Goal: Information Seeking & Learning: Learn about a topic

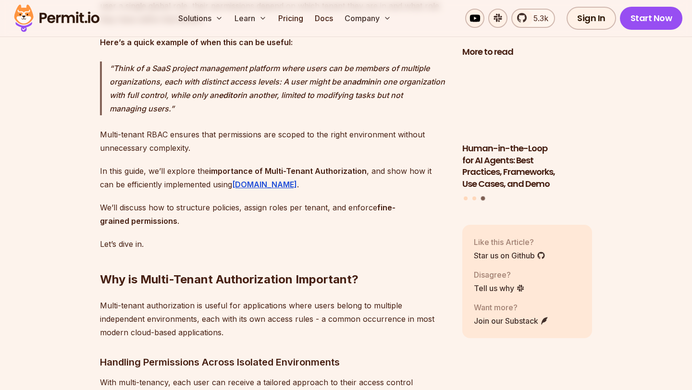
scroll to position [880, 0]
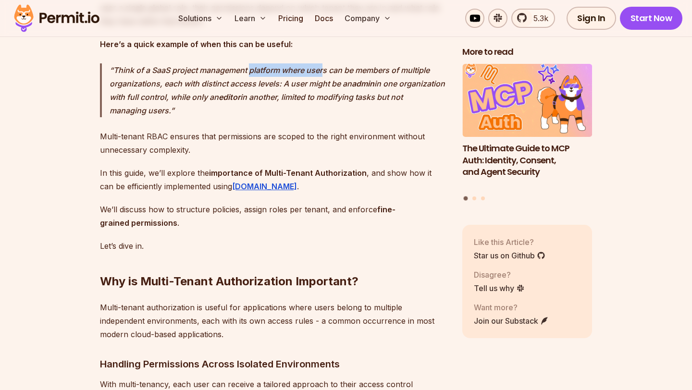
drag, startPoint x: 251, startPoint y: 83, endPoint x: 325, endPoint y: 83, distance: 73.1
click at [325, 83] on p "Think of a SaaS project management platform where users can be members of multi…" at bounding box center [278, 90] width 337 height 54
click at [256, 80] on p "Think of a SaaS project management platform where users can be members of multi…" at bounding box center [278, 90] width 337 height 54
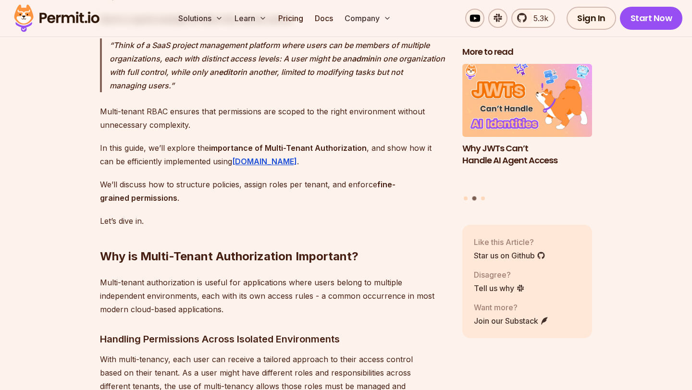
scroll to position [905, 0]
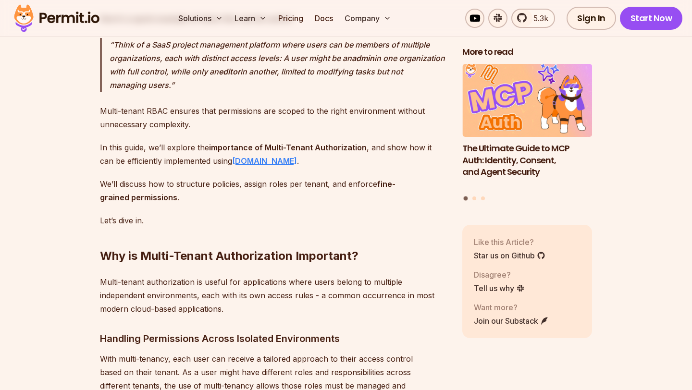
click at [238, 166] on strong "Permit.io" at bounding box center [264, 161] width 65 height 10
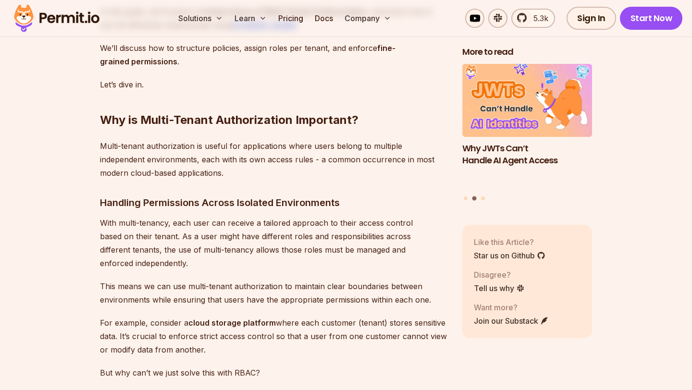
scroll to position [1042, 0]
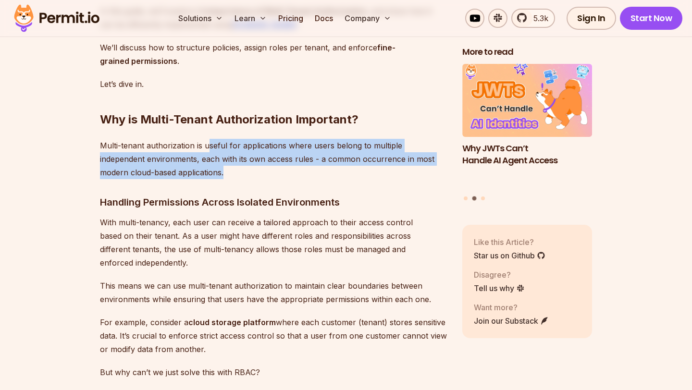
drag, startPoint x: 208, startPoint y: 156, endPoint x: 208, endPoint y: 185, distance: 29.3
click at [208, 179] on p "Multi-tenant authorization is useful for applications where users belong to mul…" at bounding box center [273, 159] width 347 height 40
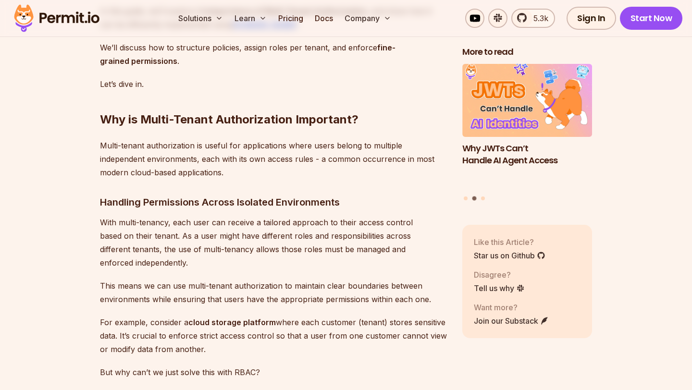
click at [208, 179] on p "Multi-tenant authorization is useful for applications where users belong to mul…" at bounding box center [273, 159] width 347 height 40
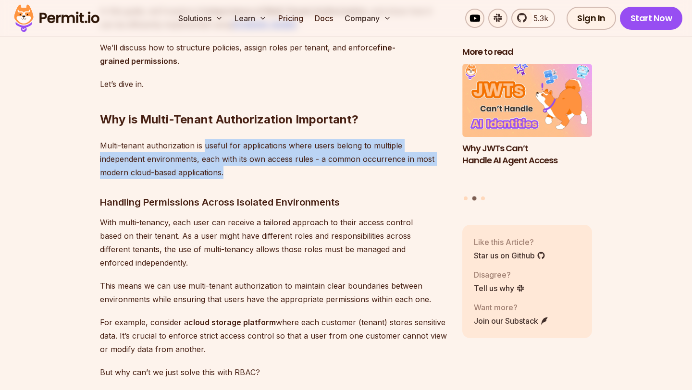
drag, startPoint x: 203, startPoint y: 159, endPoint x: 203, endPoint y: 181, distance: 22.1
click at [203, 179] on p "Multi-tenant authorization is useful for applications where users belong to mul…" at bounding box center [273, 159] width 347 height 40
click at [209, 179] on p "Multi-tenant authorization is useful for applications where users belong to mul…" at bounding box center [273, 159] width 347 height 40
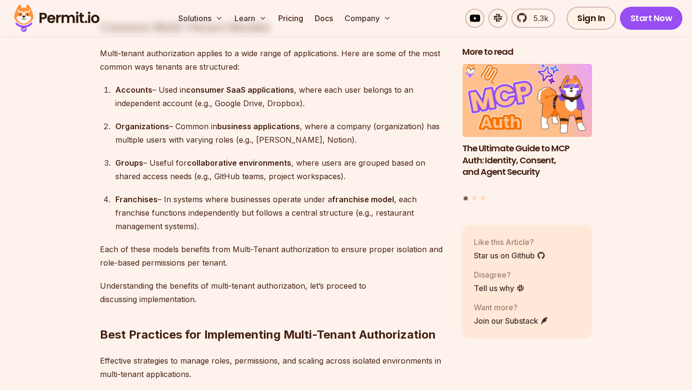
scroll to position [2095, 0]
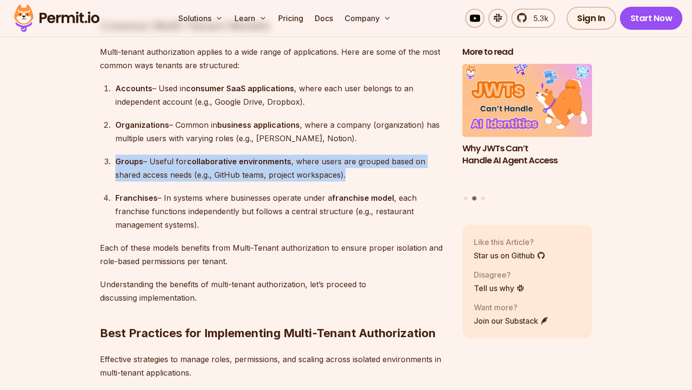
drag, startPoint x: 350, startPoint y: 171, endPoint x: 116, endPoint y: 157, distance: 233.6
click at [116, 157] on div "Groups – Useful for collaborative environments , where users are grouped based …" at bounding box center [281, 168] width 332 height 27
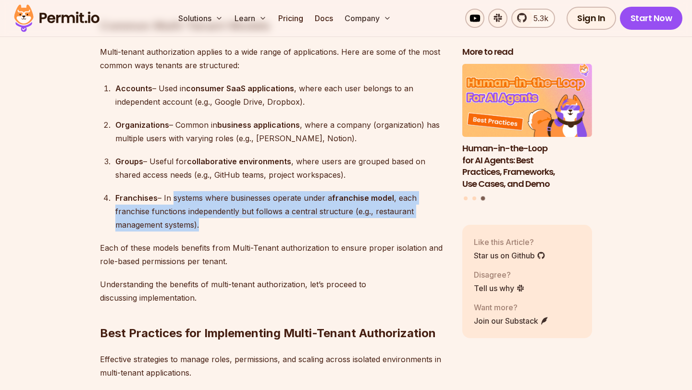
drag, startPoint x: 170, startPoint y: 196, endPoint x: 211, endPoint y: 218, distance: 45.8
click at [211, 218] on div "Franchises – In systems where businesses operate under a franchise model , each…" at bounding box center [281, 211] width 332 height 40
click at [220, 221] on div "Franchises – In systems where businesses operate under a franchise model , each…" at bounding box center [281, 211] width 332 height 40
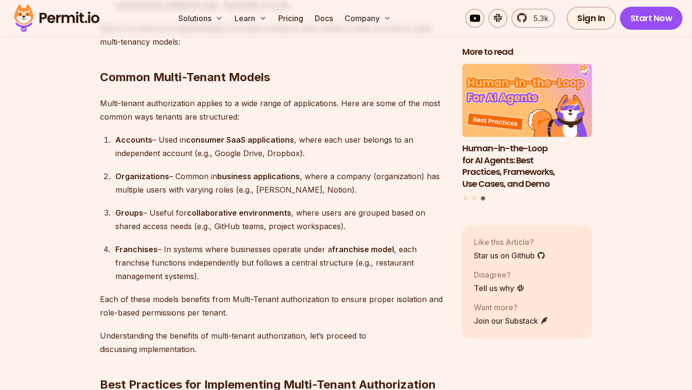
scroll to position [2041, 0]
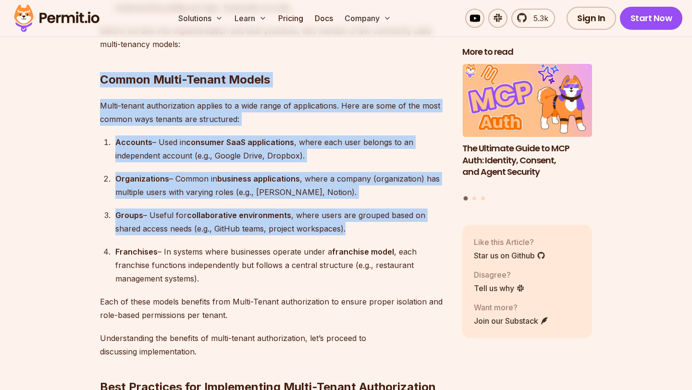
drag, startPoint x: 100, startPoint y: 78, endPoint x: 353, endPoint y: 225, distance: 292.3
copy div "Common Multi-Tenant Models Multi-tenant authorization applies to a wide range o…"
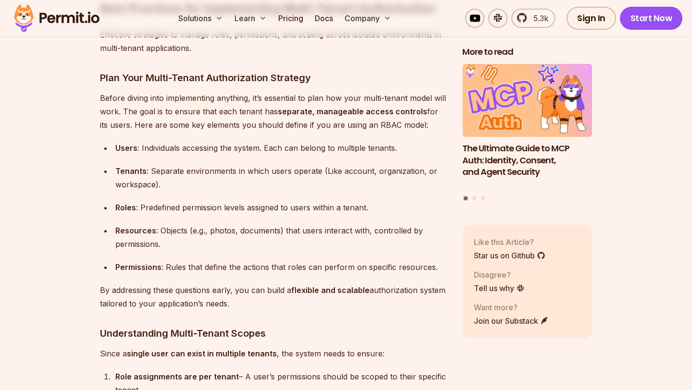
scroll to position [2397, 0]
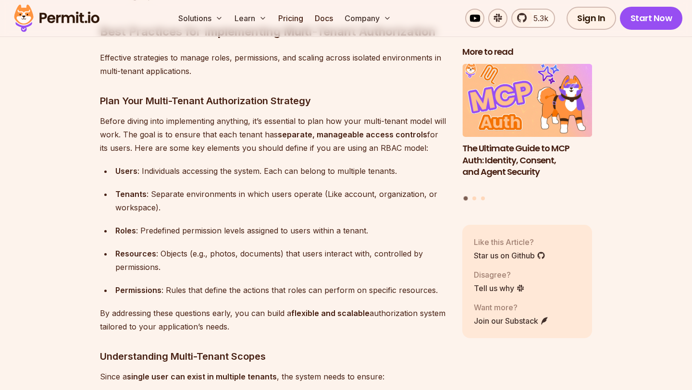
click at [244, 210] on ul "Users : Individuals accessing the system. Each can belong to multiple tenants. …" at bounding box center [273, 230] width 347 height 133
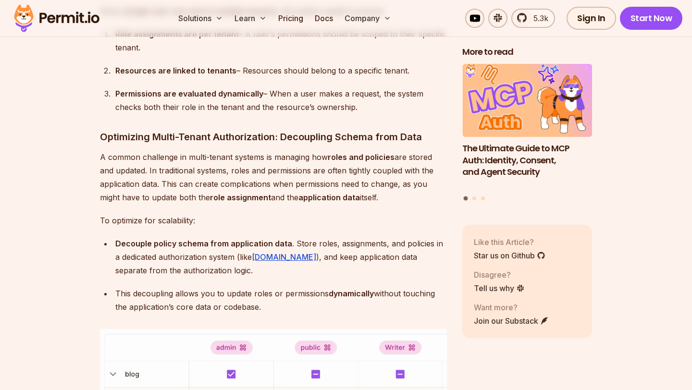
scroll to position [2780, 0]
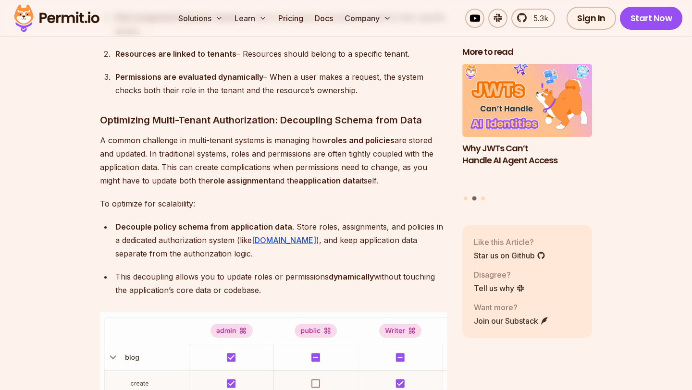
drag, startPoint x: 232, startPoint y: 151, endPoint x: 391, endPoint y: 175, distance: 161.5
click at [391, 175] on p "A common challenge in multi-tenant systems is managing how roles and policies a…" at bounding box center [273, 161] width 347 height 54
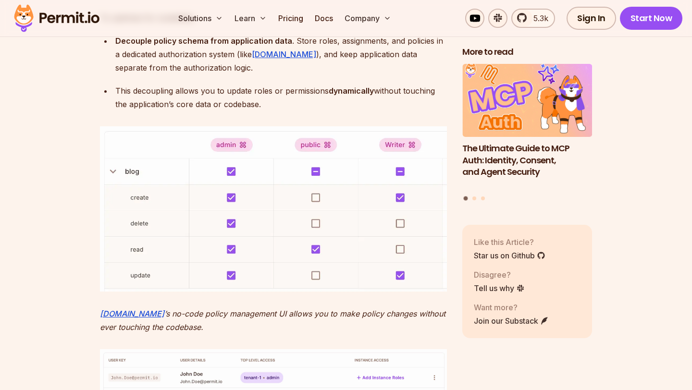
scroll to position [2969, 0]
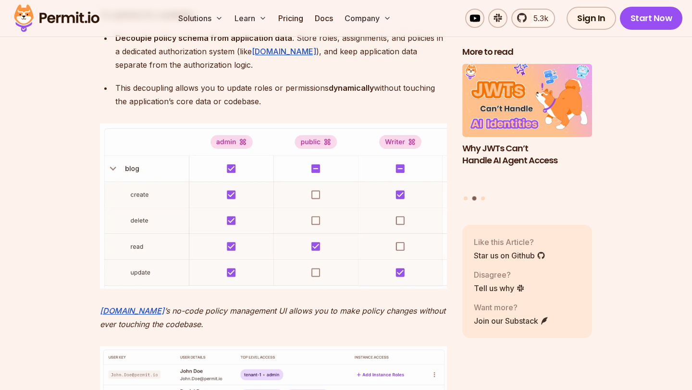
drag, startPoint x: 271, startPoint y: 85, endPoint x: 288, endPoint y: 95, distance: 19.8
click at [288, 95] on div "This decoupling allows you to update roles or permissions dynamically without t…" at bounding box center [281, 94] width 332 height 27
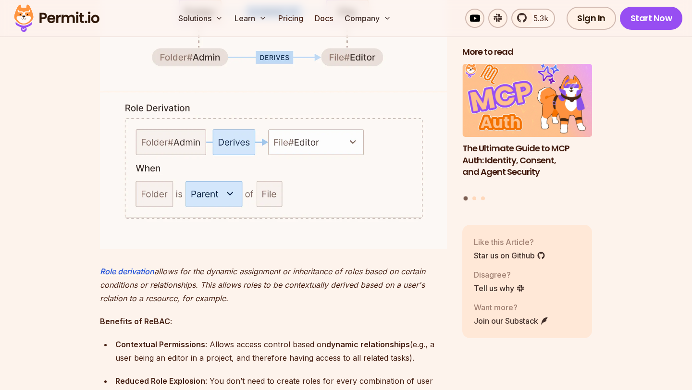
scroll to position [4358, 0]
click at [313, 139] on img at bounding box center [273, 90] width 347 height 317
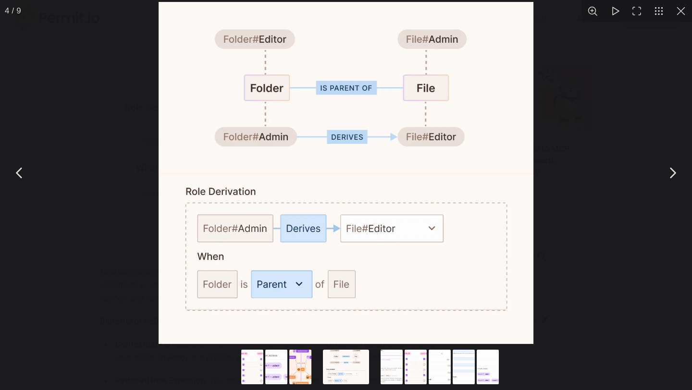
click at [556, 197] on div "You can close this modal content with the ESC key" at bounding box center [346, 173] width 692 height 346
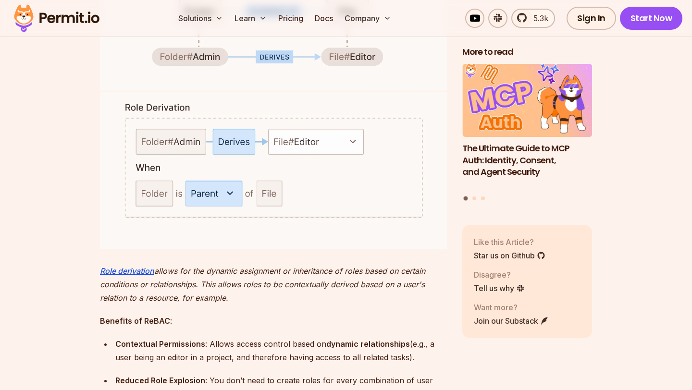
click at [336, 134] on img at bounding box center [273, 90] width 347 height 317
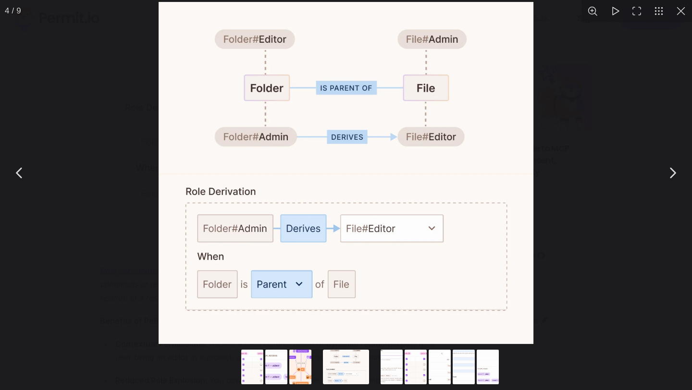
click at [574, 126] on div "You can close this modal content with the ESC key" at bounding box center [346, 173] width 692 height 346
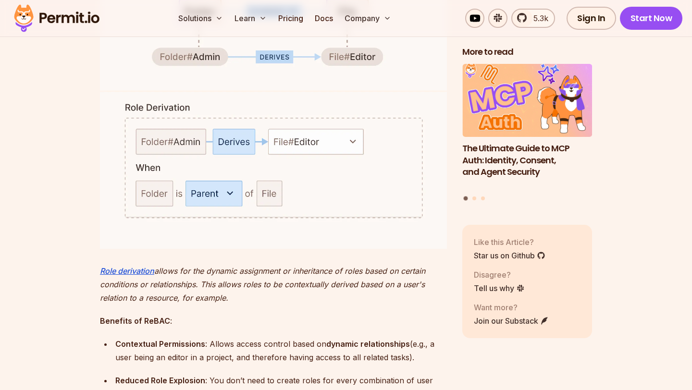
click at [428, 133] on img at bounding box center [273, 90] width 347 height 317
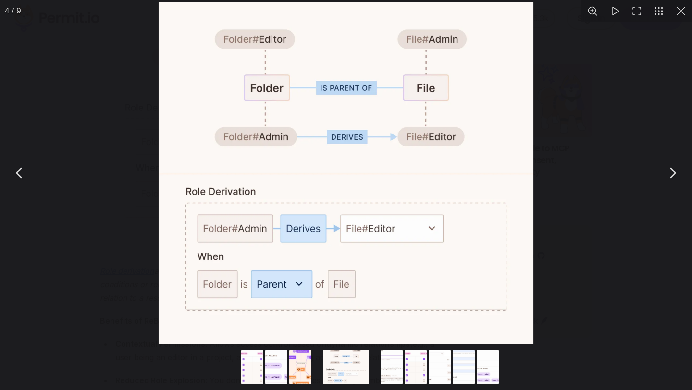
click at [647, 147] on div "You can close this modal content with the ESC key" at bounding box center [346, 173] width 692 height 346
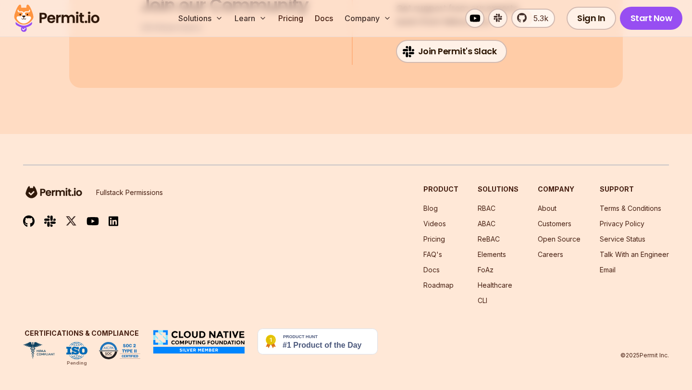
scroll to position [7849, 0]
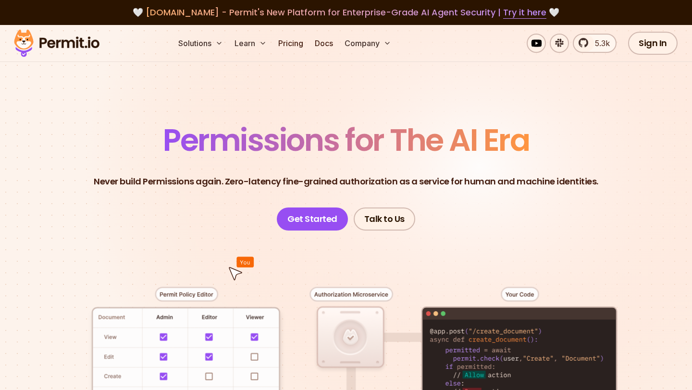
click at [98, 39] on img at bounding box center [57, 43] width 94 height 33
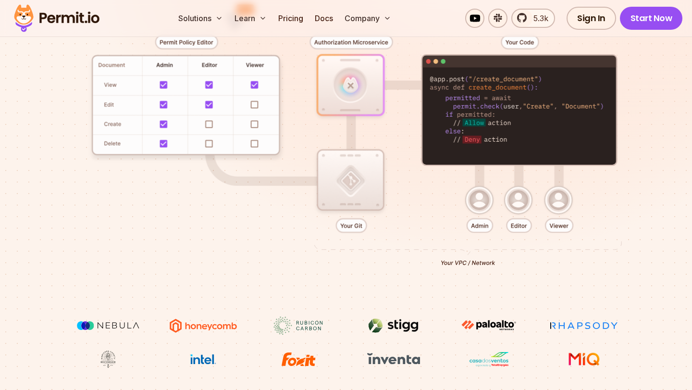
scroll to position [253, 0]
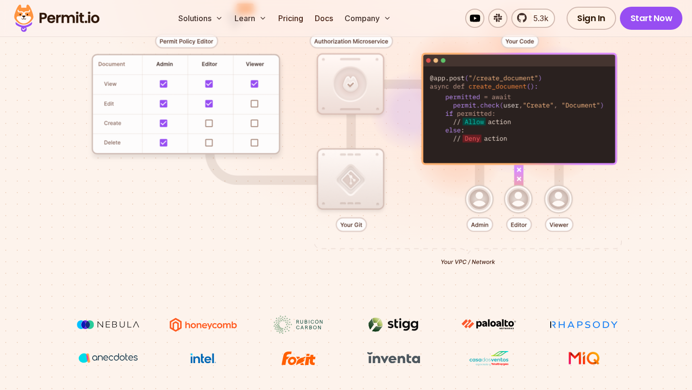
click at [254, 101] on div at bounding box center [346, 146] width 646 height 338
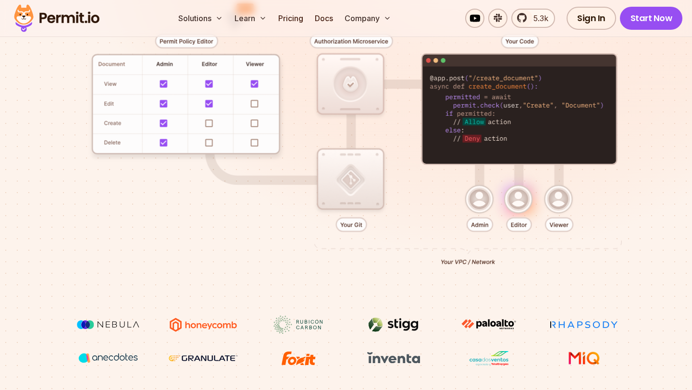
click at [254, 102] on div at bounding box center [346, 146] width 646 height 338
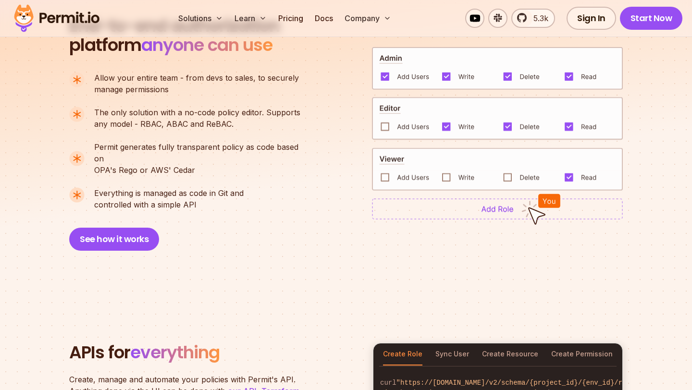
scroll to position [698, 0]
